Goal: Information Seeking & Learning: Understand process/instructions

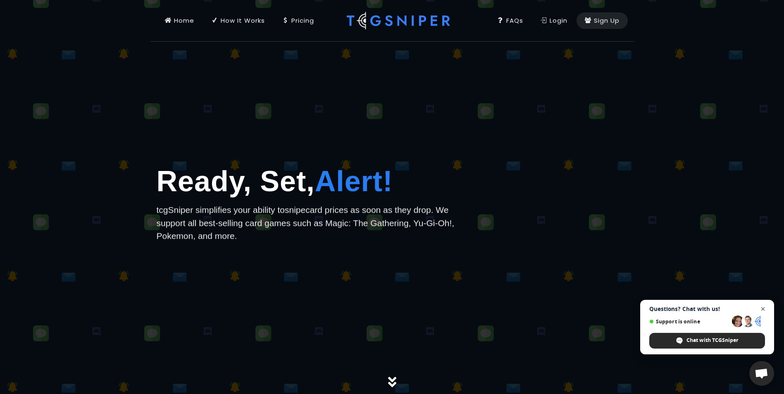
click at [766, 307] on span "Open chat" at bounding box center [763, 309] width 10 height 10
click at [228, 22] on div "How It Works" at bounding box center [238, 20] width 53 height 9
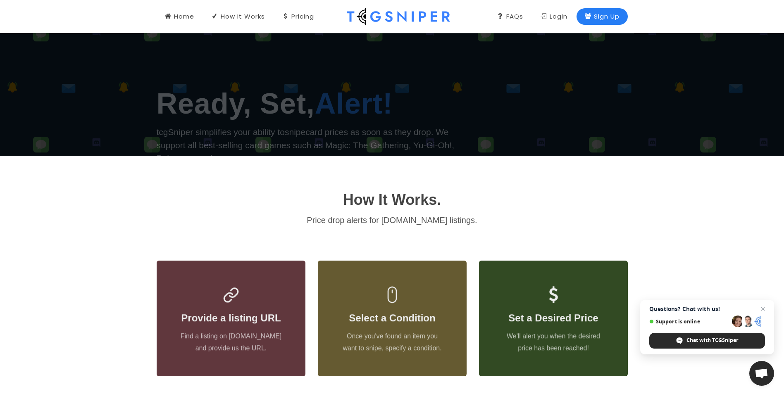
scroll to position [402, 0]
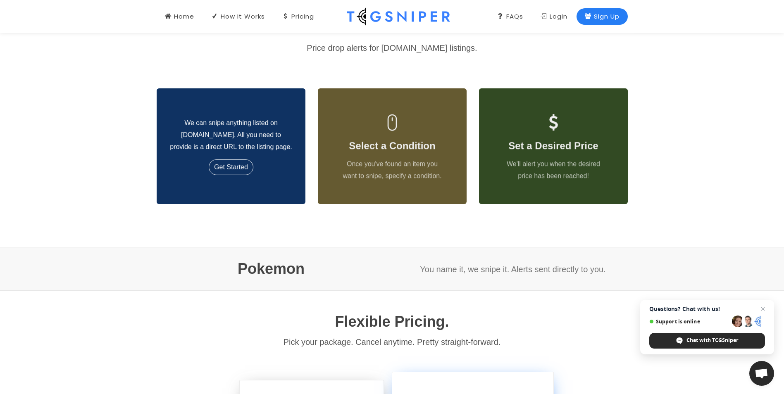
click at [219, 154] on div "We can snipe anything listed on [DOMAIN_NAME]. All you need to provide is a dir…" at bounding box center [231, 146] width 149 height 84
click at [224, 167] on link "Get Started" at bounding box center [231, 167] width 45 height 16
